Goal: Task Accomplishment & Management: Manage account settings

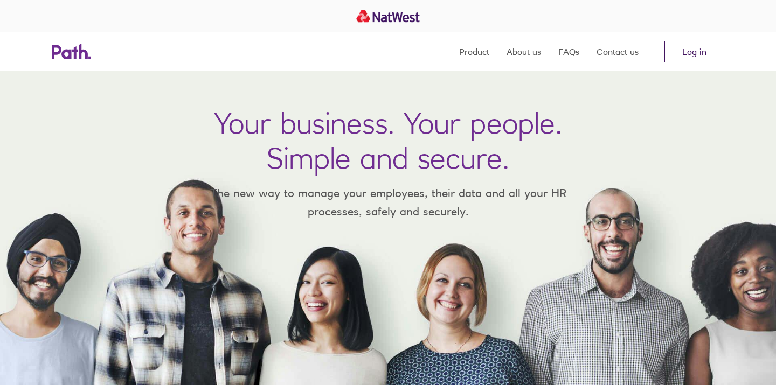
click at [691, 52] on link "Log in" at bounding box center [695, 52] width 60 height 22
click at [566, 96] on div "Your business. Your people. Simple and secure. The new way to manage your emplo…" at bounding box center [388, 228] width 776 height 314
click at [711, 51] on link "Log in" at bounding box center [695, 52] width 60 height 22
click at [692, 52] on link "Log in" at bounding box center [695, 52] width 60 height 22
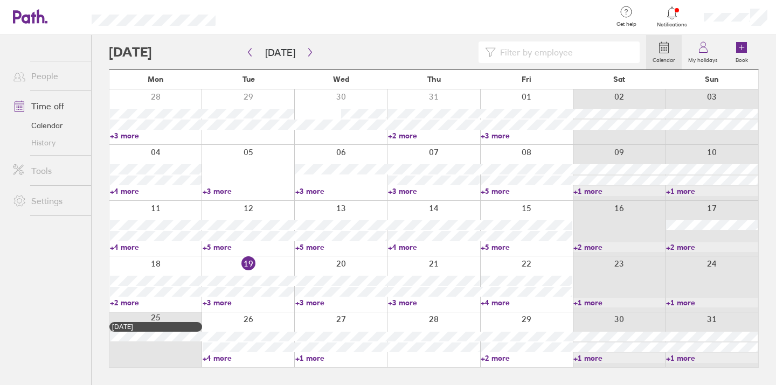
click at [216, 360] on link "+4 more" at bounding box center [249, 359] width 92 height 10
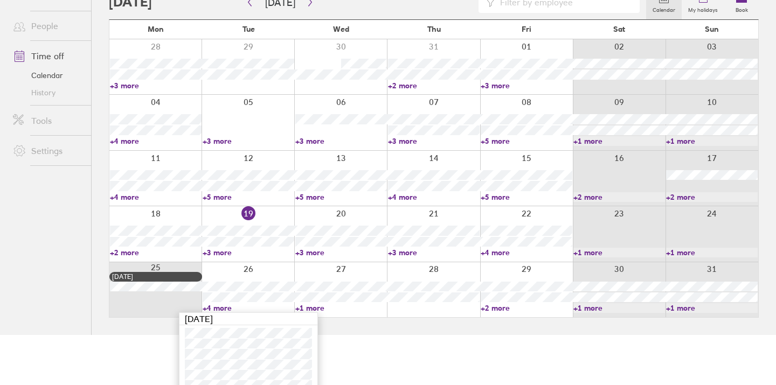
scroll to position [61, 0]
